Goal: Task Accomplishment & Management: Manage account settings

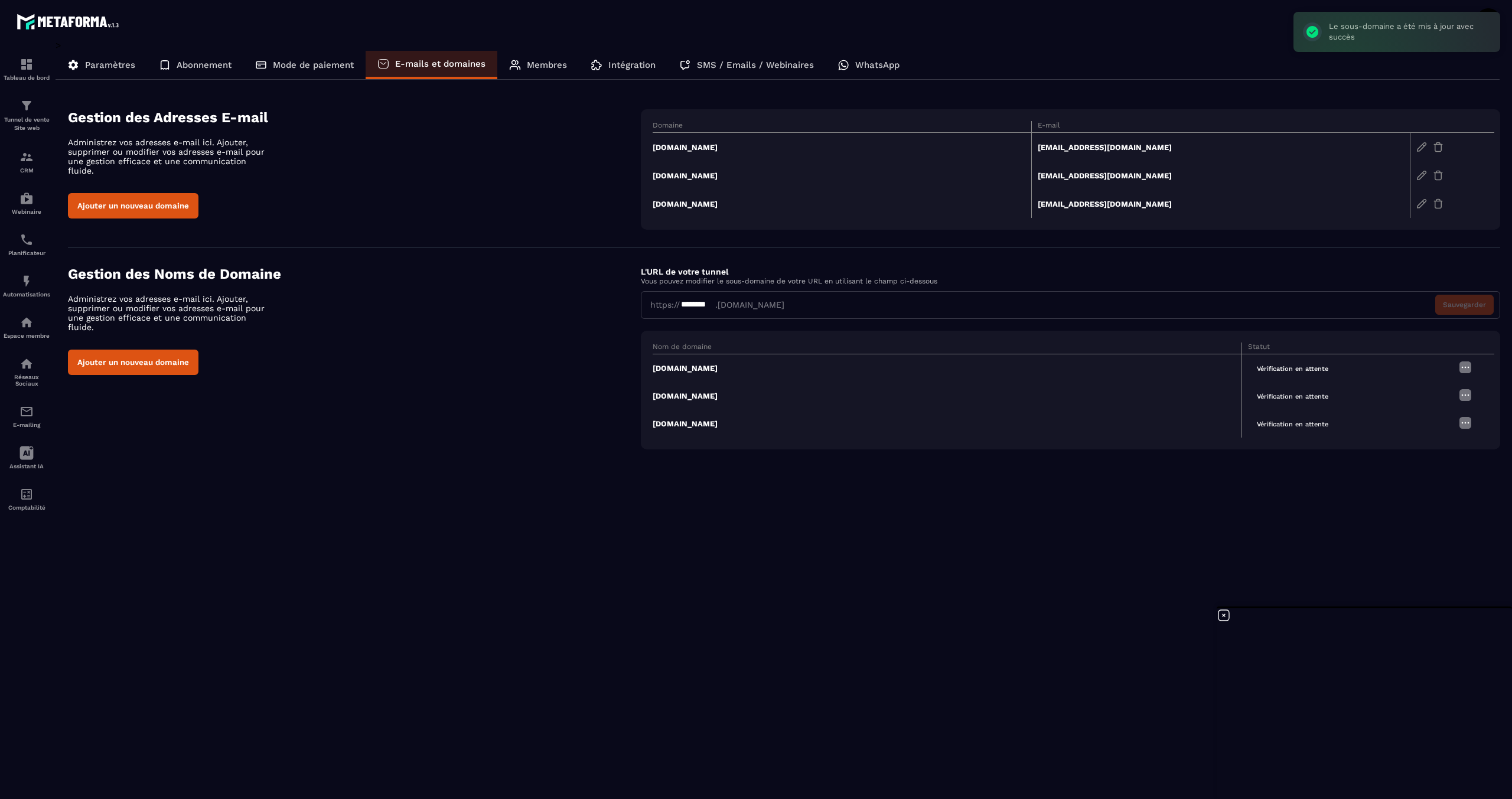
click at [694, 367] on td "[DOMAIN_NAME]" at bounding box center [947, 368] width 590 height 29
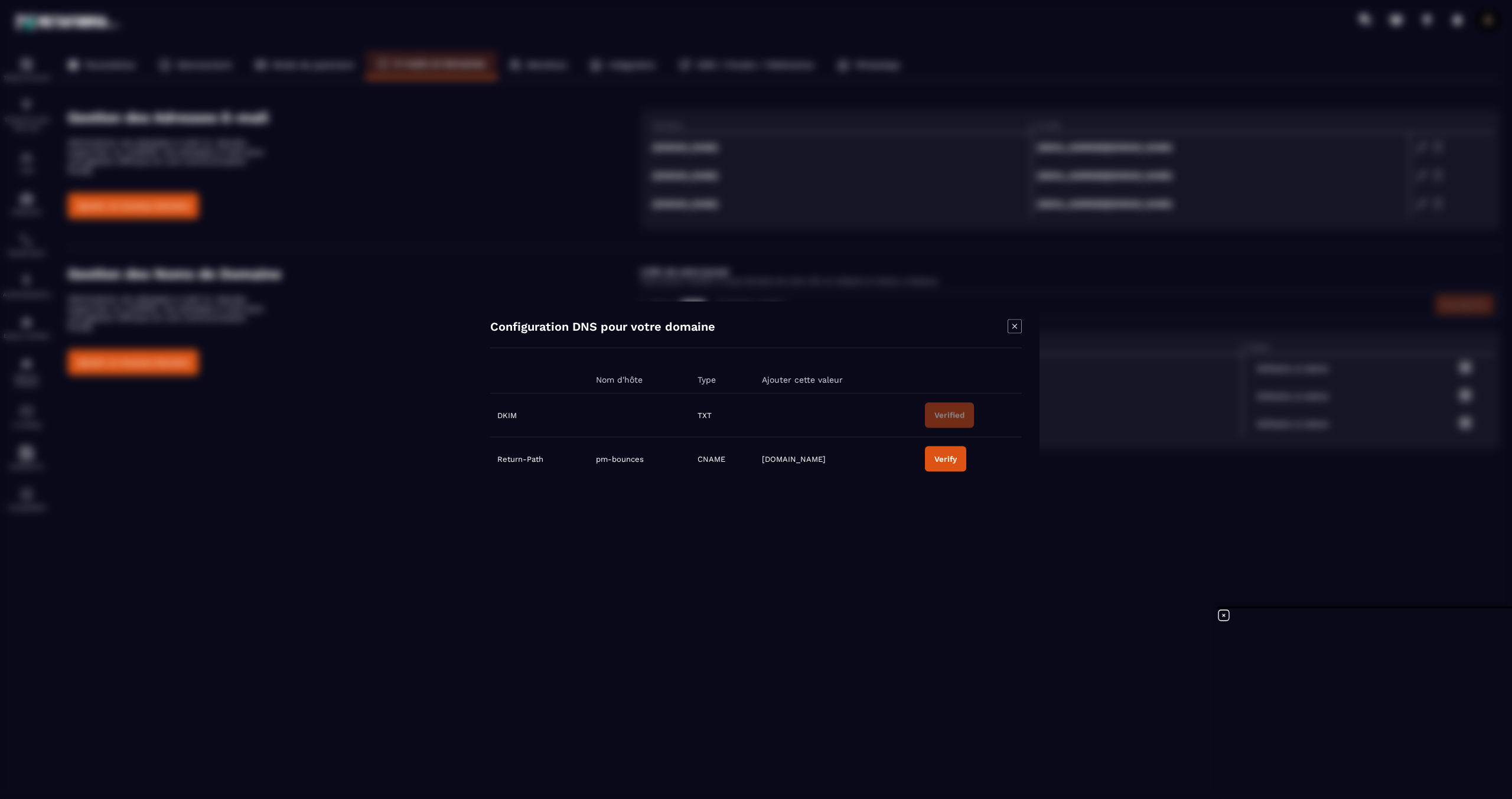
click at [950, 454] on div "Verify" at bounding box center [945, 458] width 22 height 9
click at [1120, 458] on div "Modal window" at bounding box center [756, 400] width 1512 height 799
click at [1016, 330] on icon "Modal window" at bounding box center [1015, 326] width 14 height 14
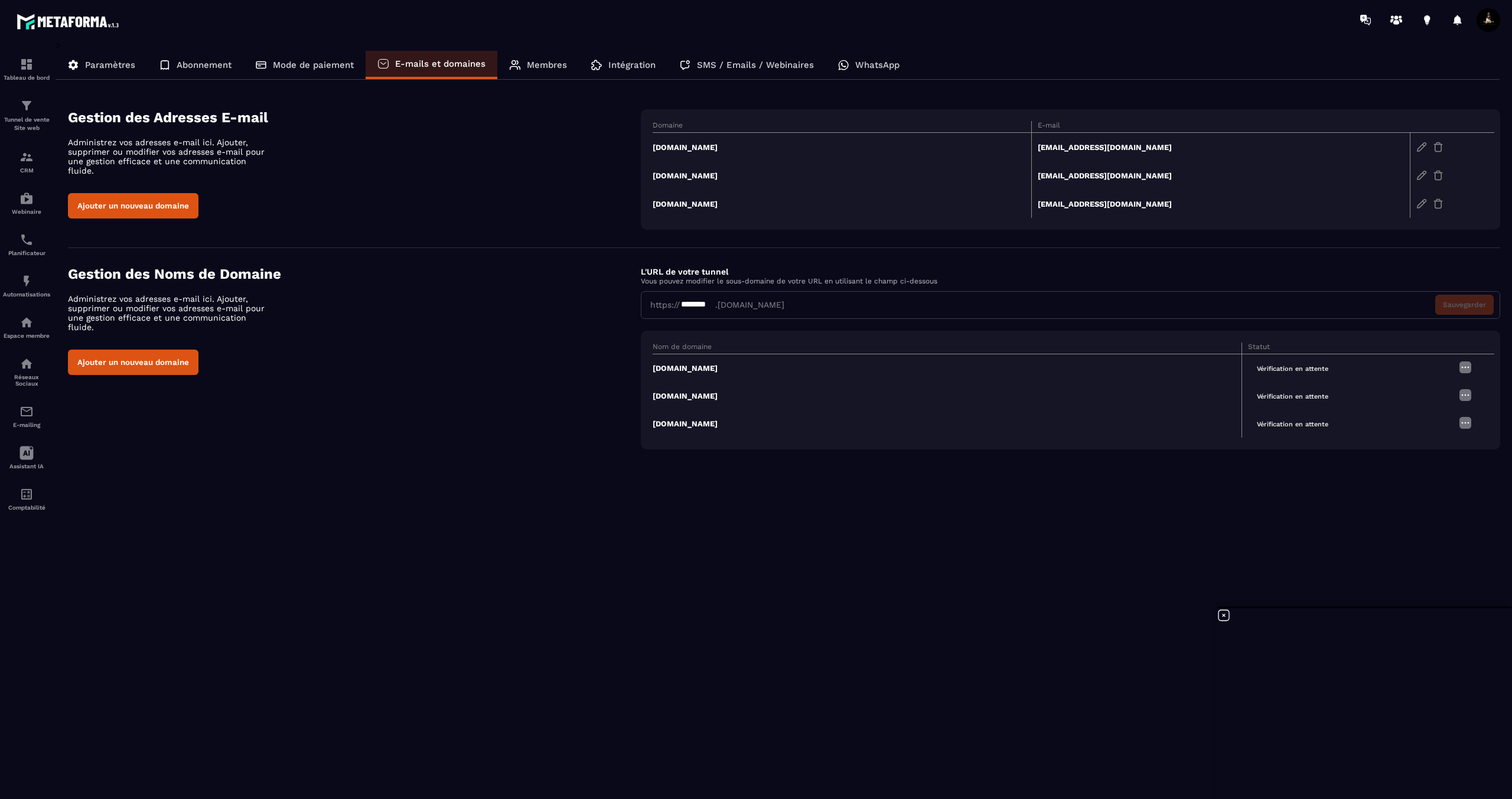
click at [1465, 365] on img at bounding box center [1465, 367] width 14 height 14
click at [1443, 390] on span "Modifier" at bounding box center [1436, 389] width 31 height 9
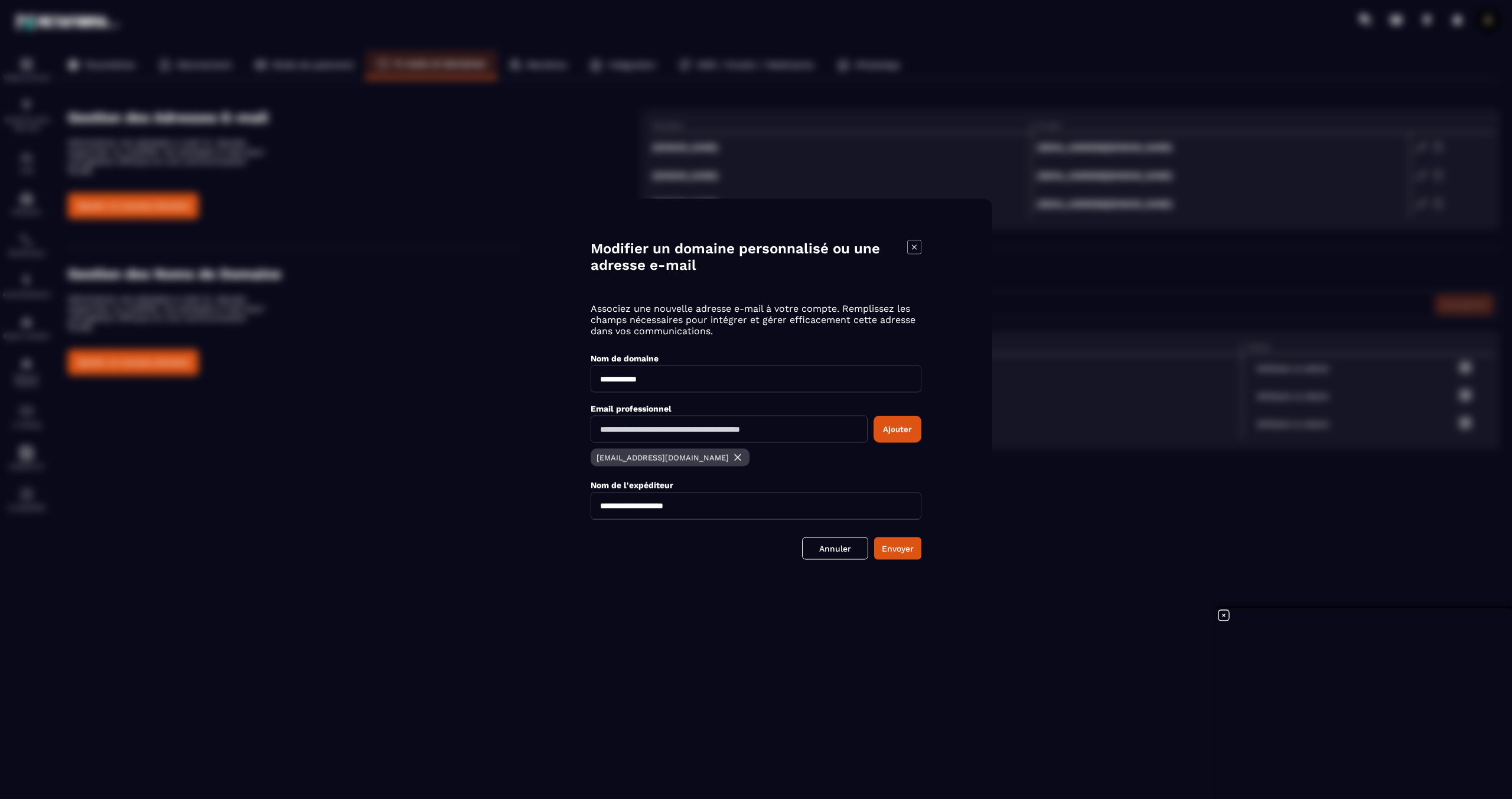
click at [912, 249] on icon "Modal window" at bounding box center [915, 247] width 14 height 14
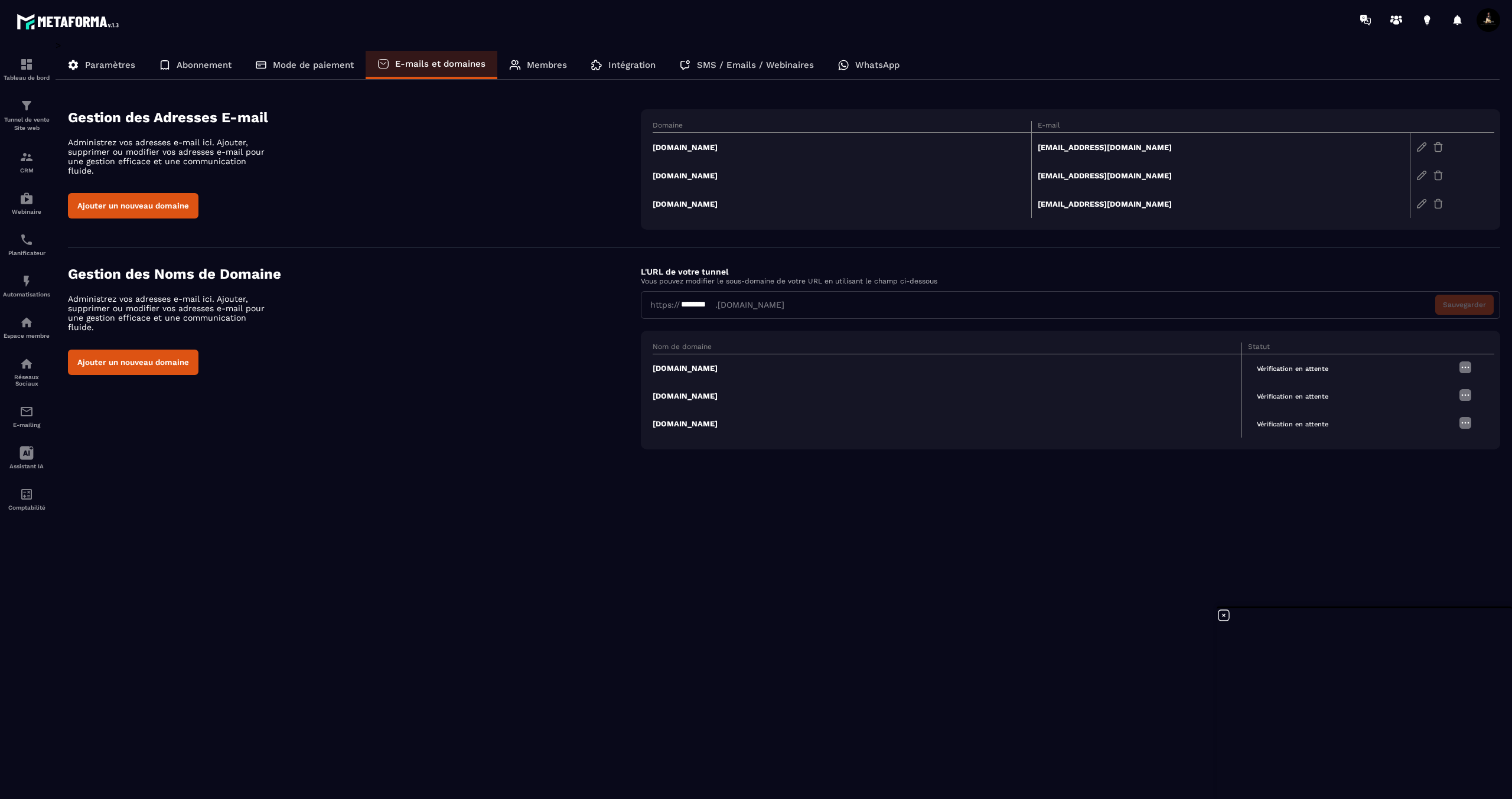
click at [1282, 399] on span "Vérification en attente" at bounding box center [1293, 396] width 89 height 14
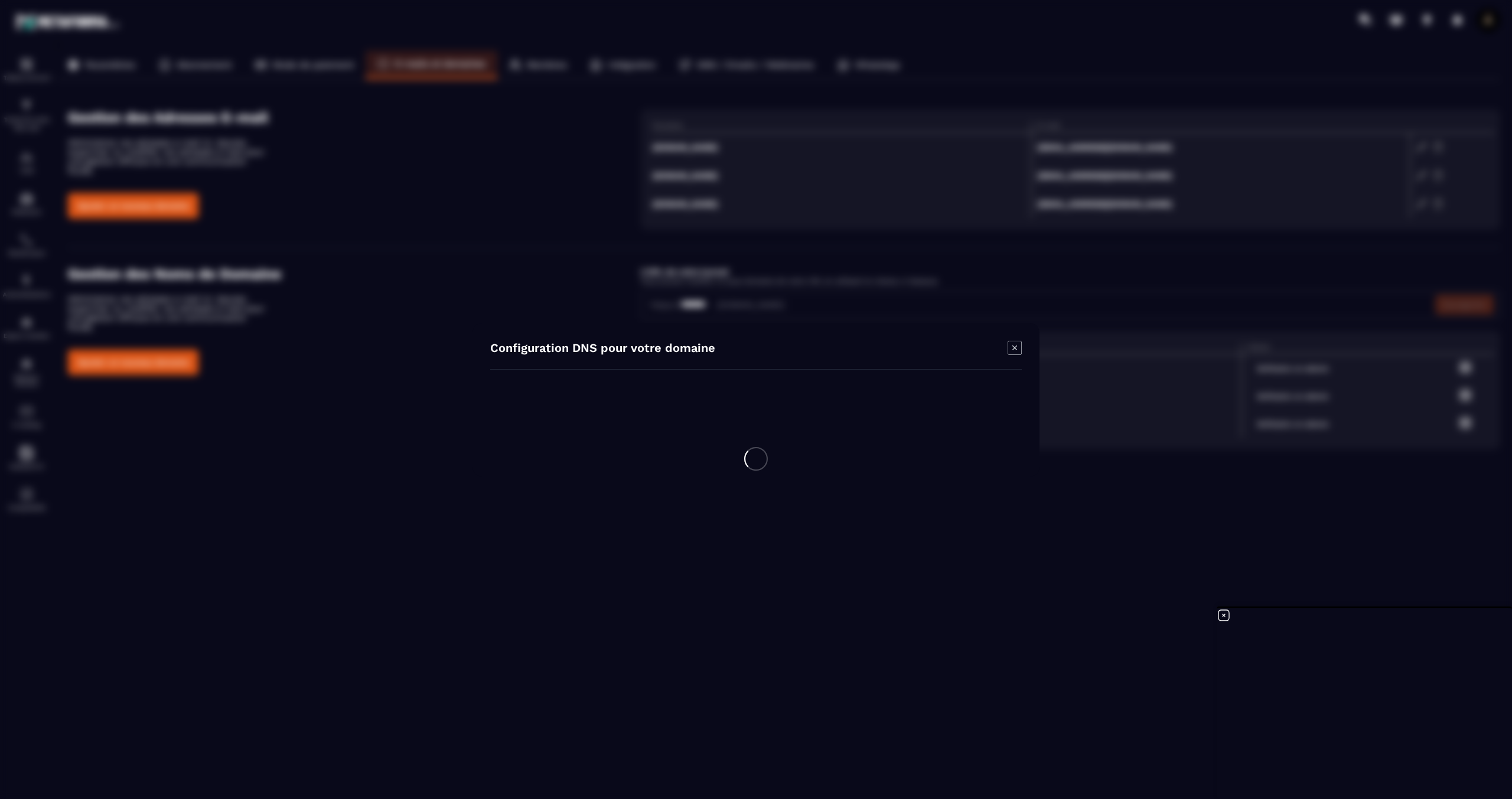
click at [1012, 351] on icon "Modal window" at bounding box center [1015, 348] width 14 height 14
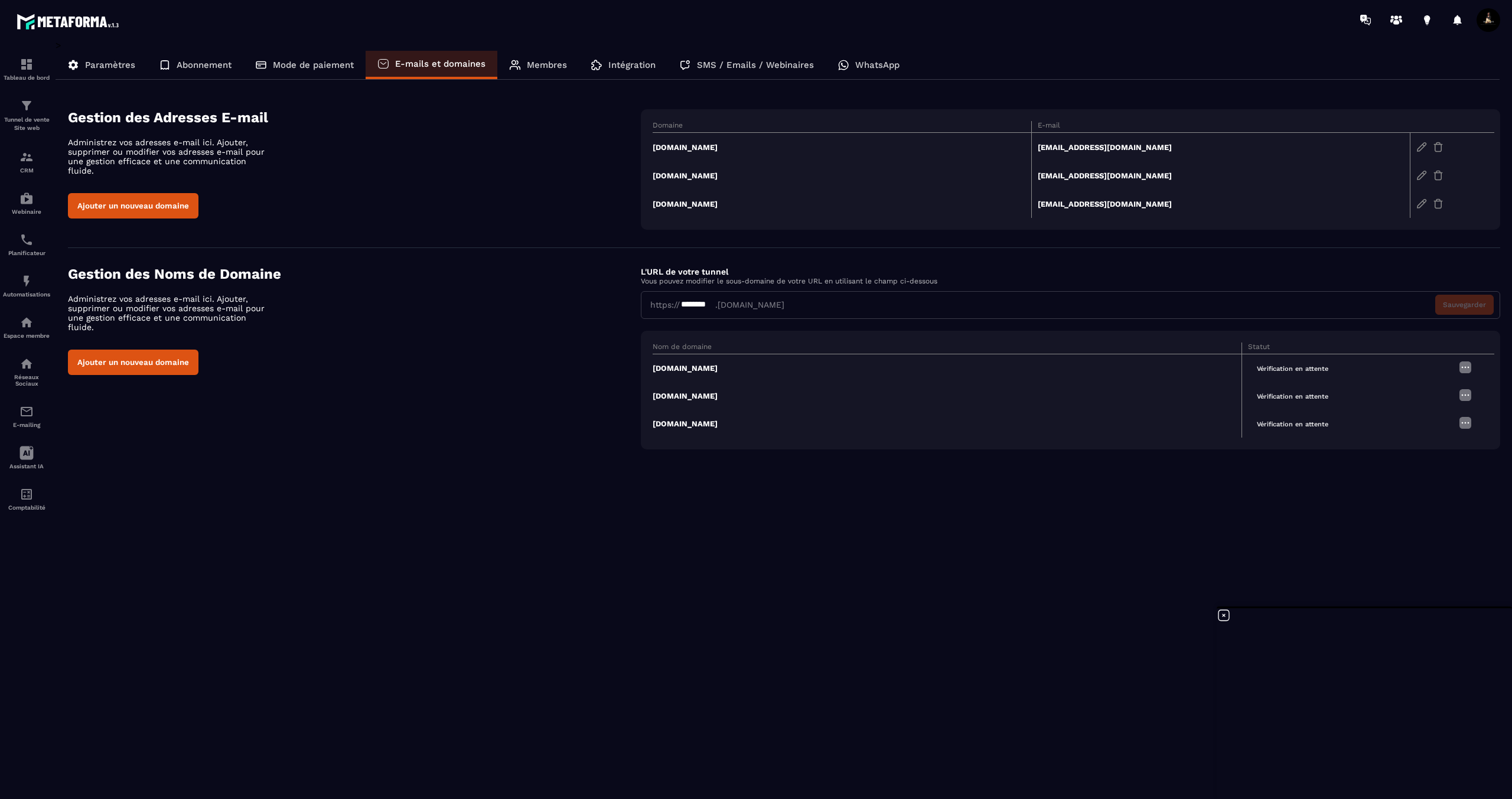
click at [1270, 369] on span "Vérification en attente" at bounding box center [1293, 369] width 89 height 14
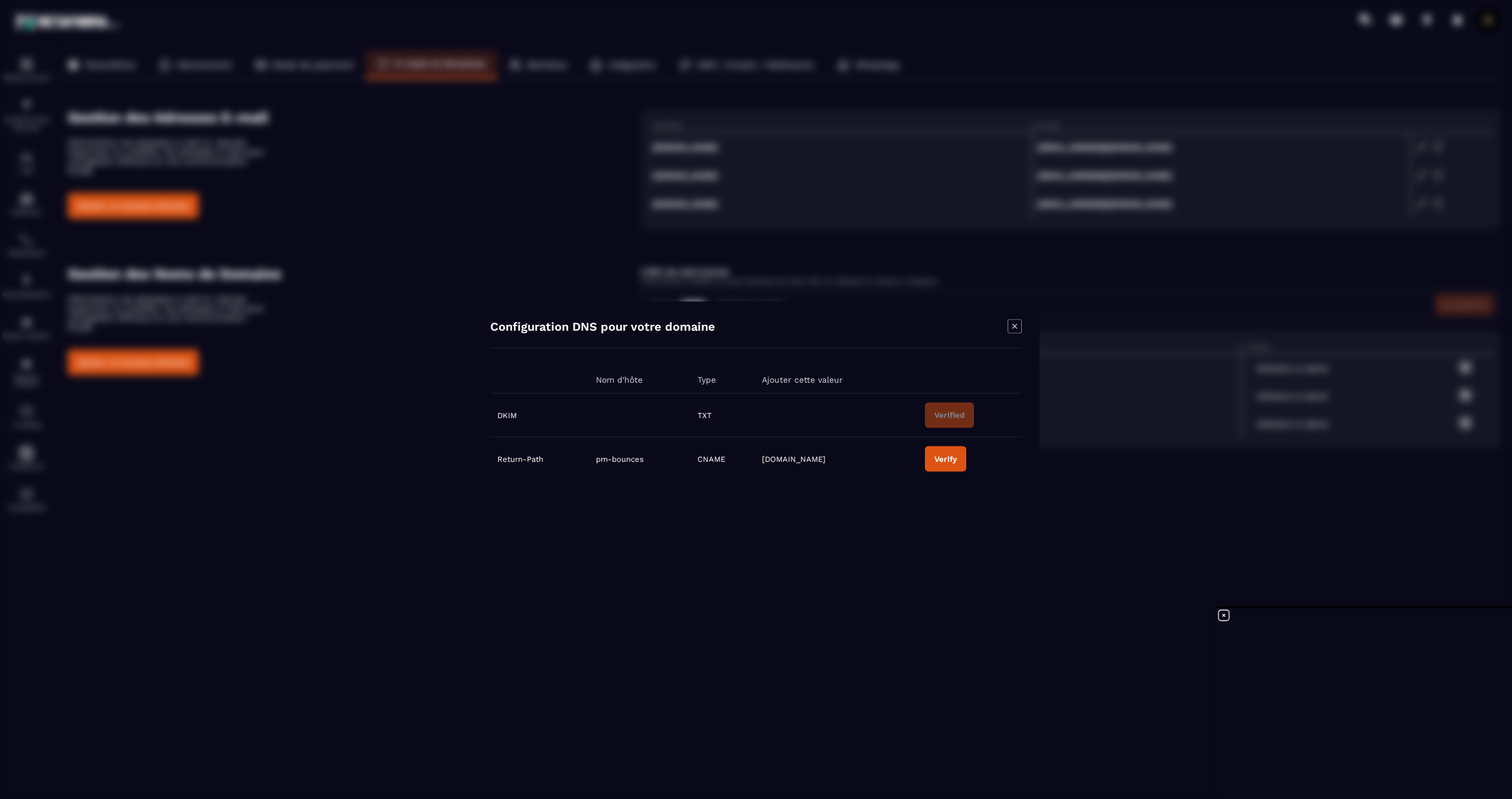
click at [1011, 327] on icon "Modal window" at bounding box center [1015, 326] width 14 height 14
